Goal: Find specific page/section: Find specific page/section

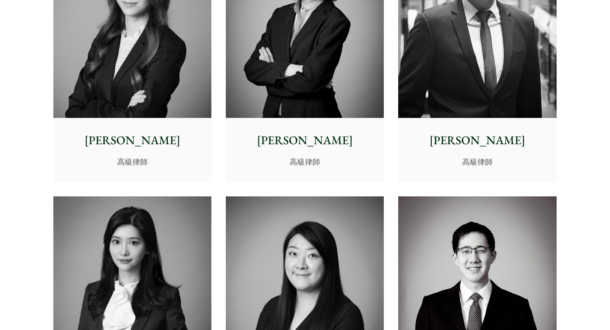
scroll to position [2439, 0]
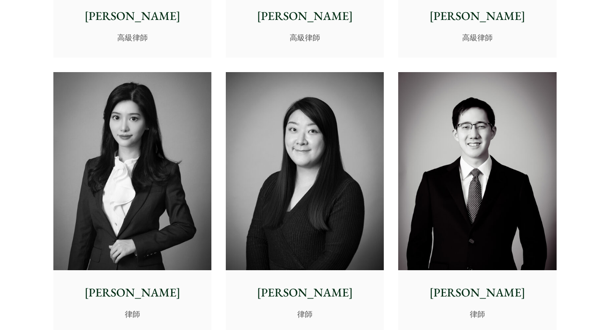
click at [321, 291] on p "[PERSON_NAME]" at bounding box center [305, 292] width 144 height 18
click at [346, 143] on img at bounding box center [305, 171] width 158 height 198
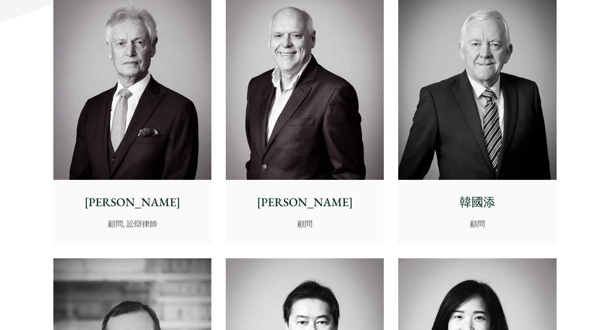
scroll to position [3856, 0]
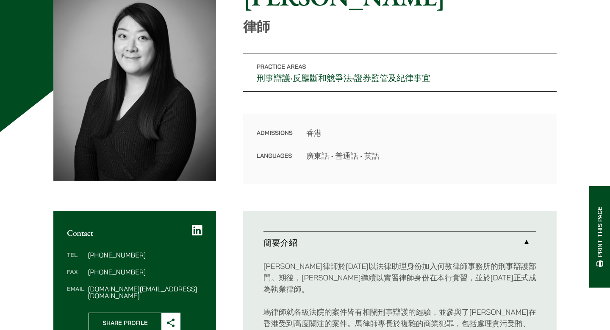
scroll to position [114, 0]
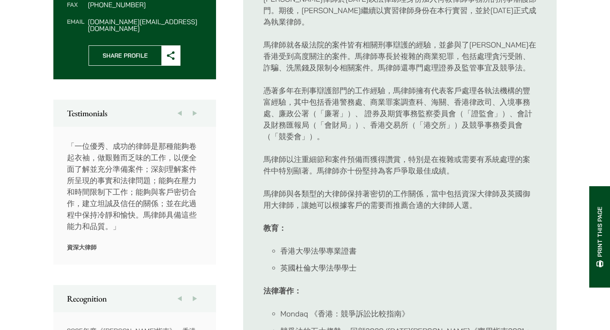
scroll to position [479, 0]
